Goal: Information Seeking & Learning: Learn about a topic

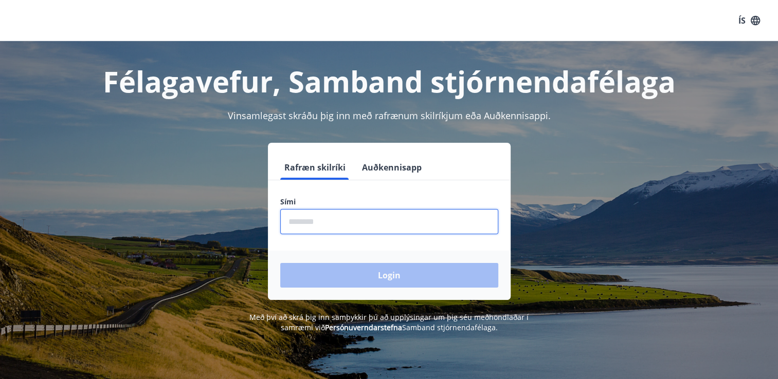
click at [349, 225] on input "phone" at bounding box center [389, 221] width 218 height 25
type input "********"
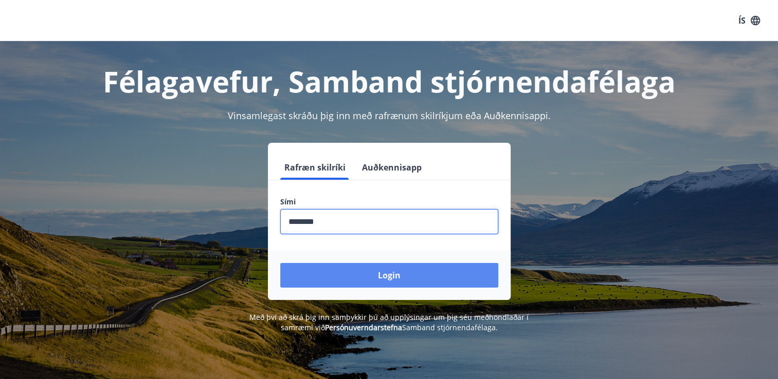
click at [338, 266] on button "Login" at bounding box center [389, 275] width 218 height 25
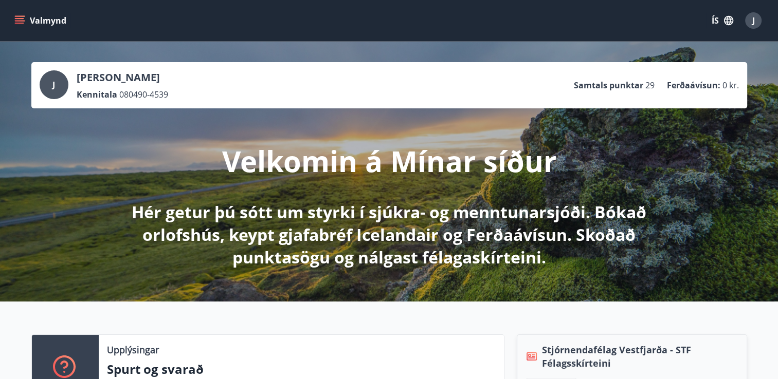
click at [18, 23] on icon "menu" at bounding box center [19, 23] width 9 height 1
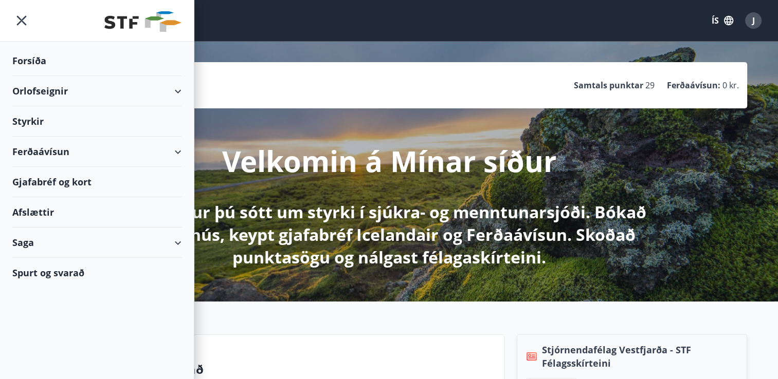
click at [67, 122] on div "Styrkir" at bounding box center [96, 121] width 169 height 30
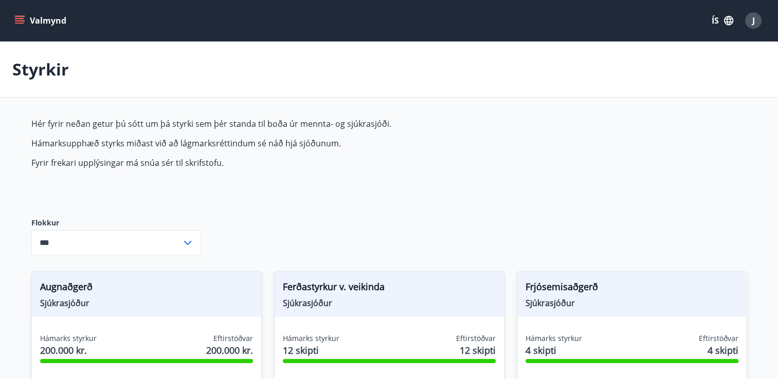
type input "***"
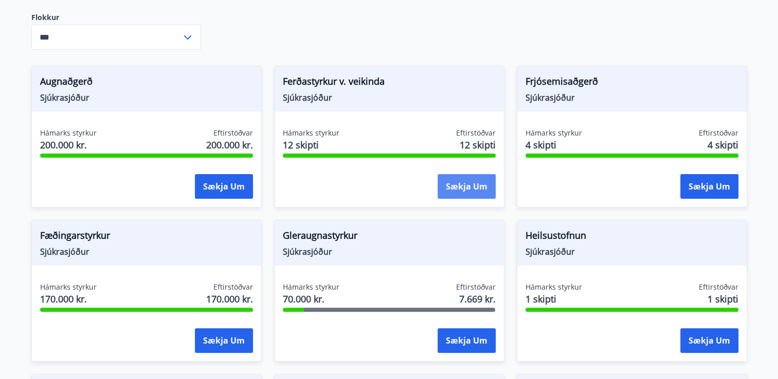
scroll to position [257, 0]
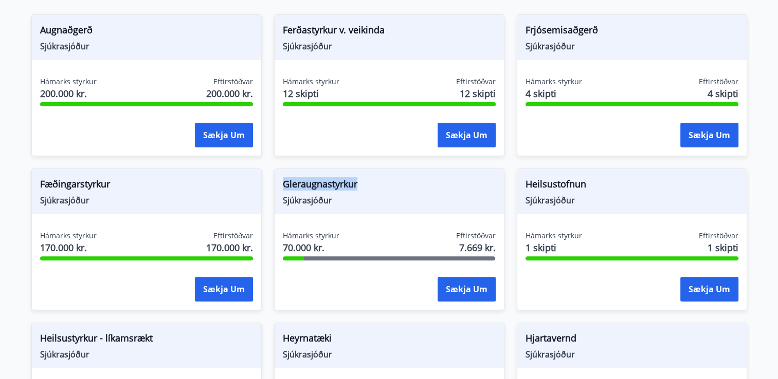
drag, startPoint x: 284, startPoint y: 183, endPoint x: 359, endPoint y: 181, distance: 75.1
click at [359, 181] on span "Gleraugnastyrkur" at bounding box center [389, 185] width 213 height 17
drag, startPoint x: 359, startPoint y: 181, endPoint x: 372, endPoint y: 190, distance: 16.0
click at [372, 190] on span "Gleraugnastyrkur" at bounding box center [389, 185] width 213 height 17
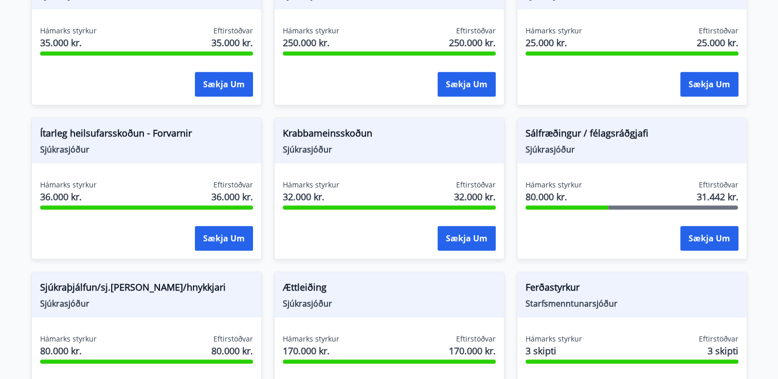
scroll to position [617, 0]
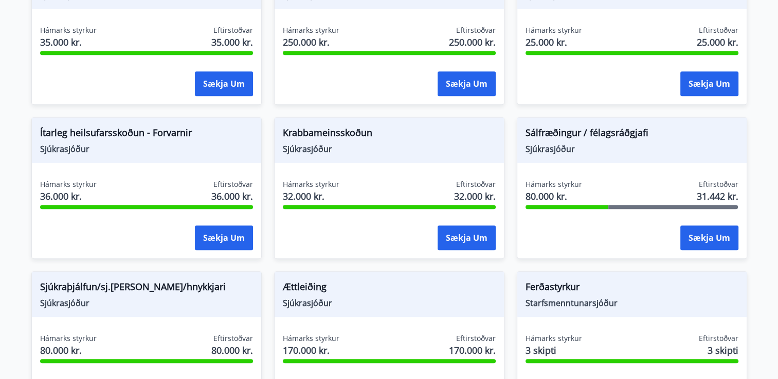
click at [379, 173] on div "Krabbameinsskoðun Sjúkrasjóður Hámarks styrkur 32.000 kr. Eftirstöðvar 32.000 k…" at bounding box center [389, 188] width 230 height 142
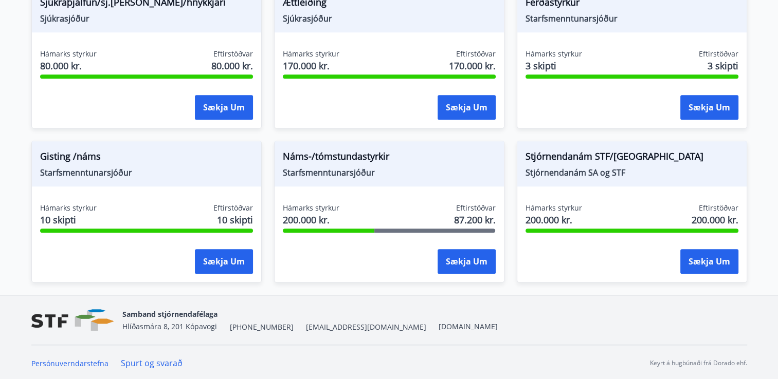
scroll to position [850, 0]
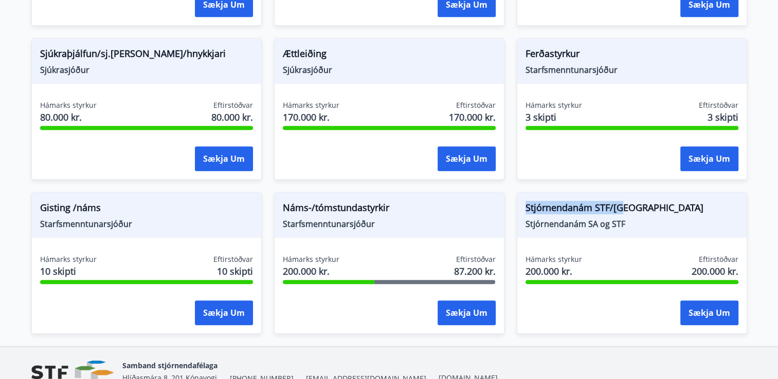
drag, startPoint x: 631, startPoint y: 204, endPoint x: 521, endPoint y: 211, distance: 110.7
click at [521, 211] on div "Stjórnendanám STF/SA Stjórnendanám SA og STF" at bounding box center [631, 215] width 229 height 45
drag, startPoint x: 521, startPoint y: 211, endPoint x: 578, endPoint y: 223, distance: 58.2
click at [578, 223] on span "Stjórnendanám SA og STF" at bounding box center [631, 223] width 213 height 11
click at [423, 254] on div "Hámarks styrkur 200.000 kr. Eftirstöðvar 87.200 kr." at bounding box center [389, 267] width 213 height 26
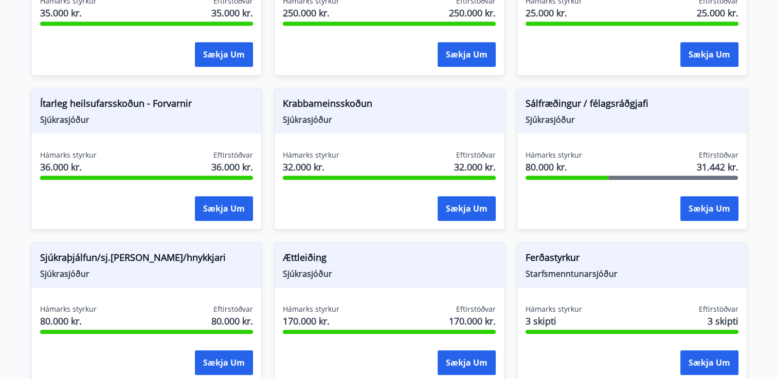
scroll to position [542, 0]
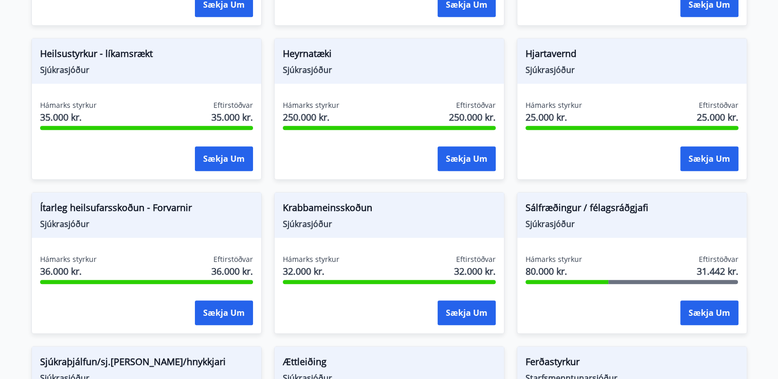
click at [615, 241] on div "Sálfræðingur / félagsráðgjafi Sjúkrasjóður Hámarks styrkur 80.000 kr. Eftirstöð…" at bounding box center [631, 263] width 230 height 142
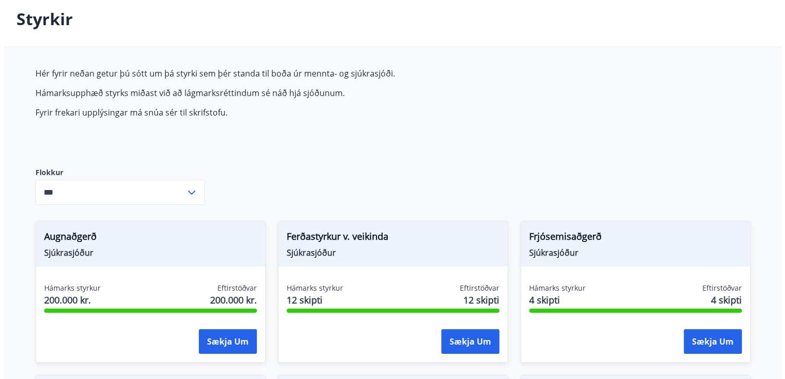
scroll to position [0, 0]
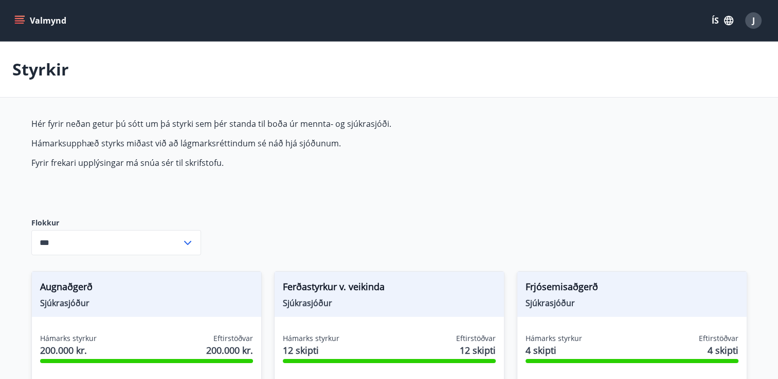
click at [750, 17] on div "J" at bounding box center [753, 20] width 16 height 16
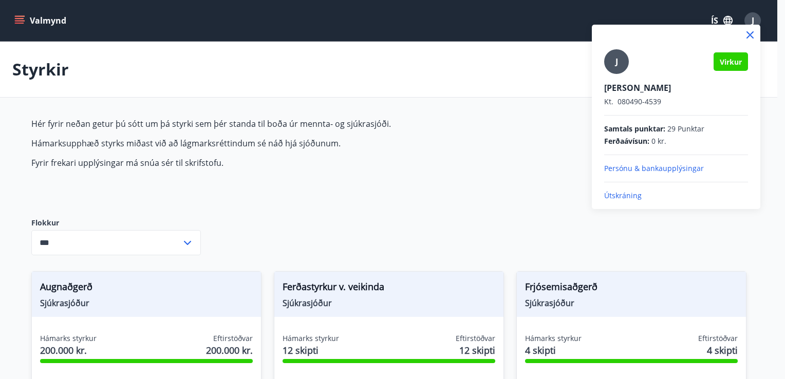
click at [635, 194] on p "Útskráning" at bounding box center [676, 196] width 144 height 10
